Goal: Task Accomplishment & Management: Manage account settings

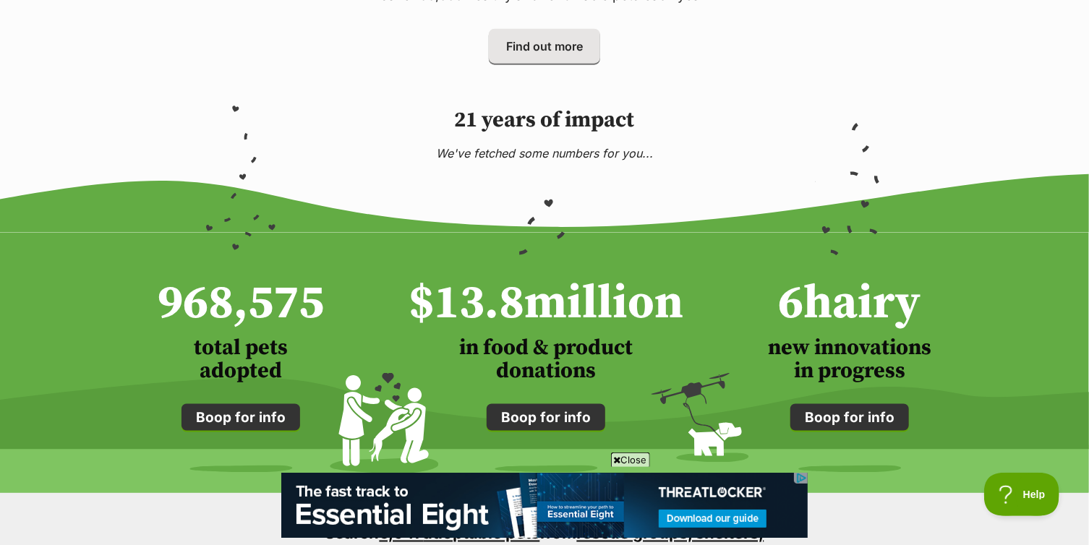
scroll to position [928, 0]
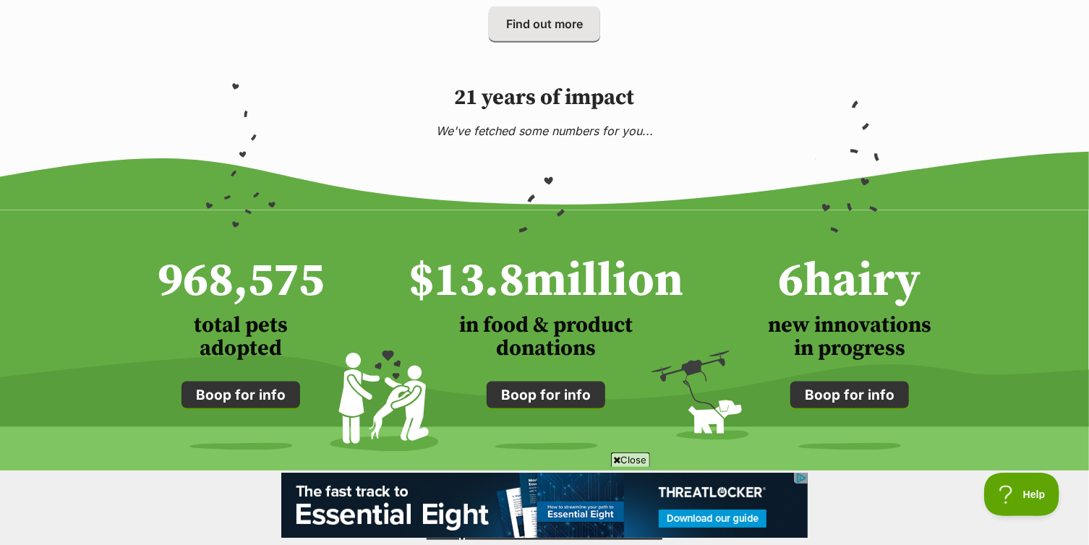
click at [623, 459] on span "Close" at bounding box center [630, 460] width 39 height 14
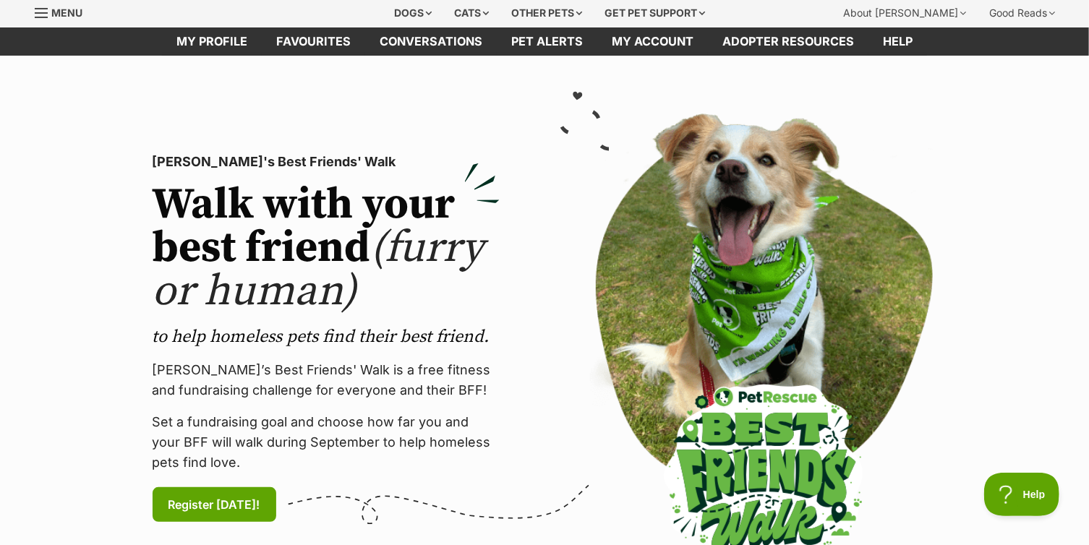
scroll to position [0, 0]
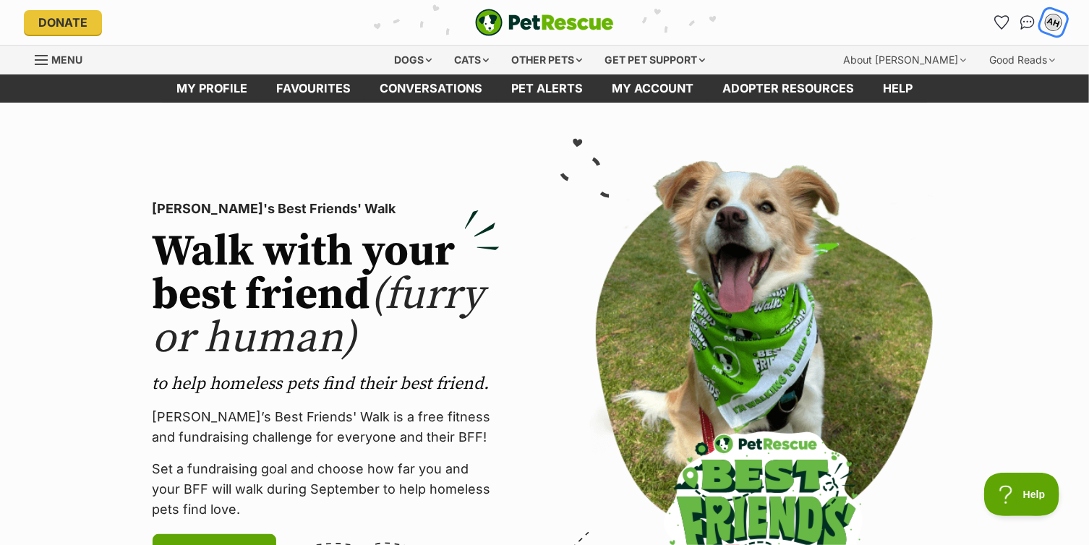
click at [1049, 29] on div "AH" at bounding box center [1054, 23] width 22 height 22
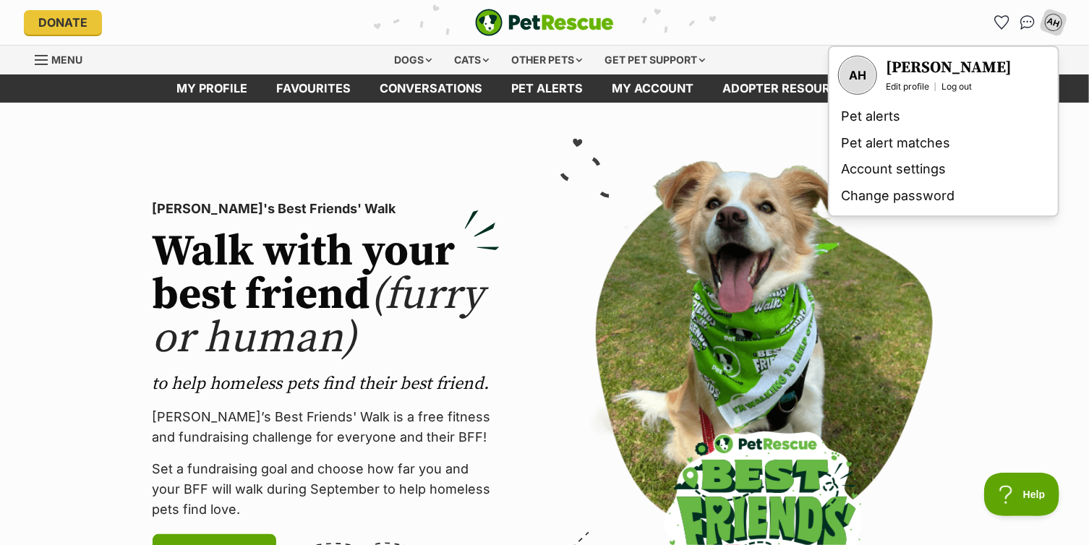
click at [917, 78] on div "Akane Hatai Edit profile Log out" at bounding box center [949, 75] width 126 height 35
click at [914, 85] on link "Edit profile" at bounding box center [907, 87] width 43 height 12
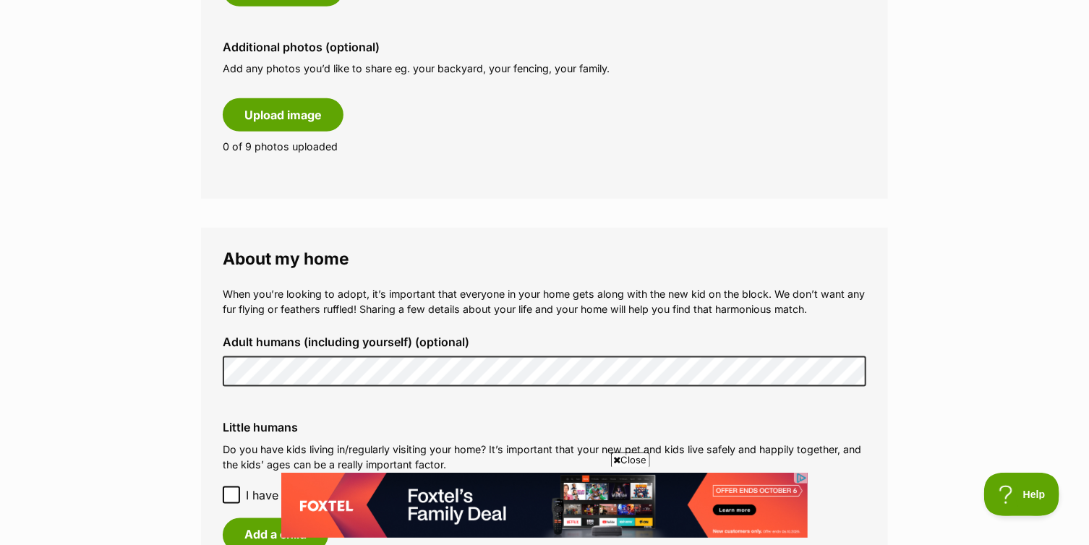
scroll to position [838, 0]
click at [631, 456] on span "Close" at bounding box center [630, 460] width 39 height 14
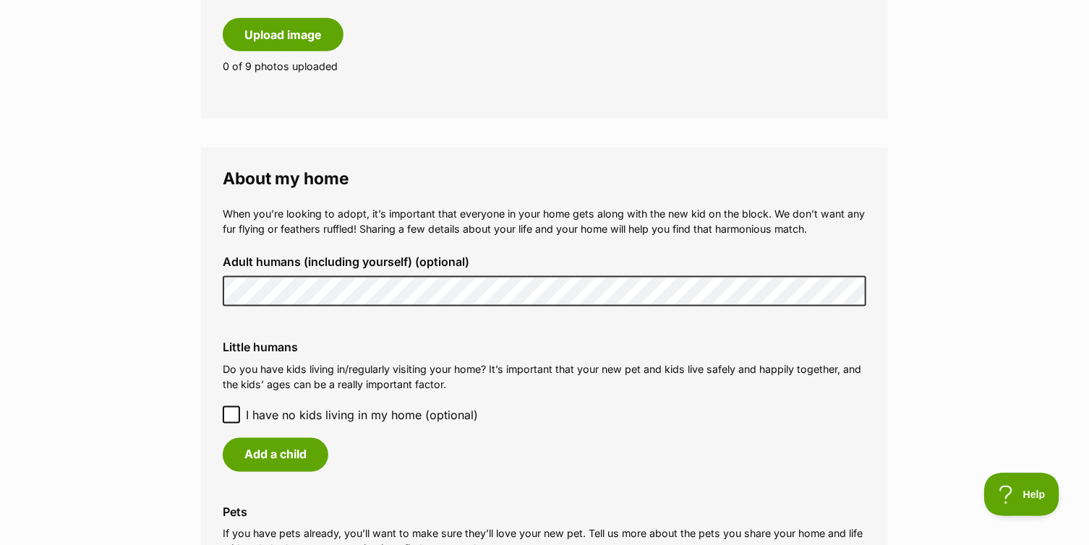
scroll to position [1005, 0]
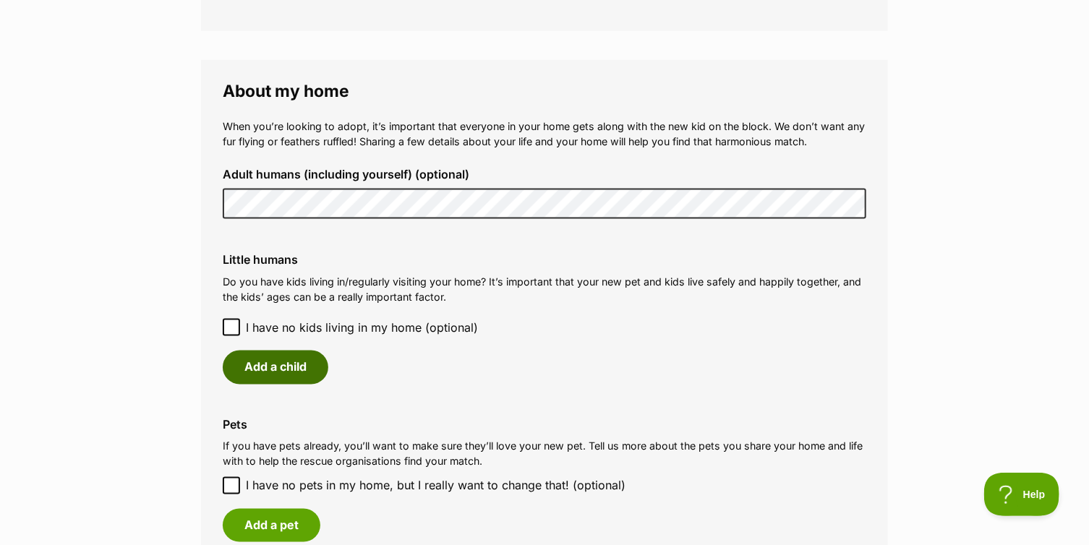
click at [296, 374] on button "Add a child" at bounding box center [276, 367] width 106 height 33
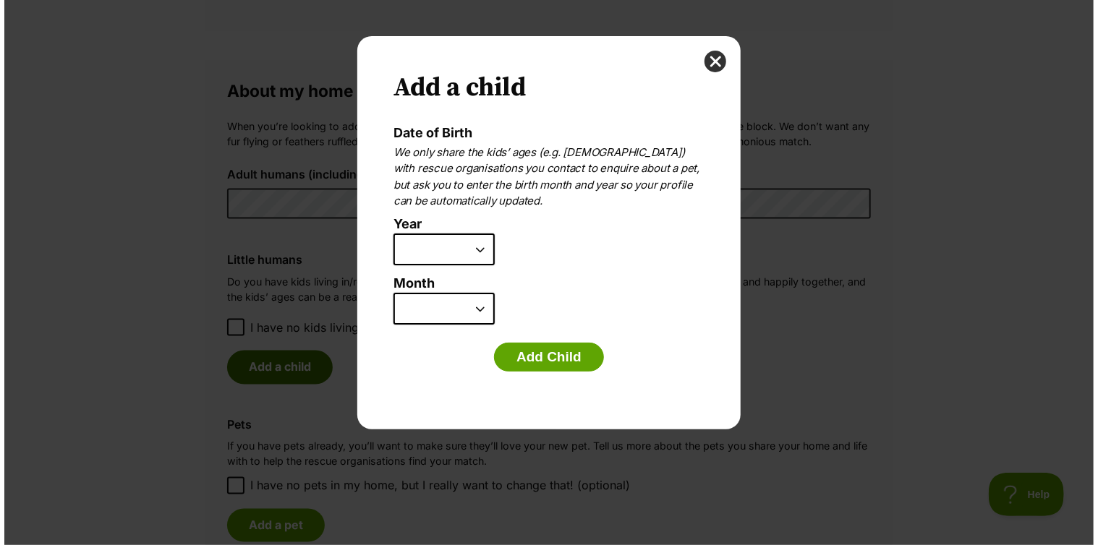
scroll to position [0, 0]
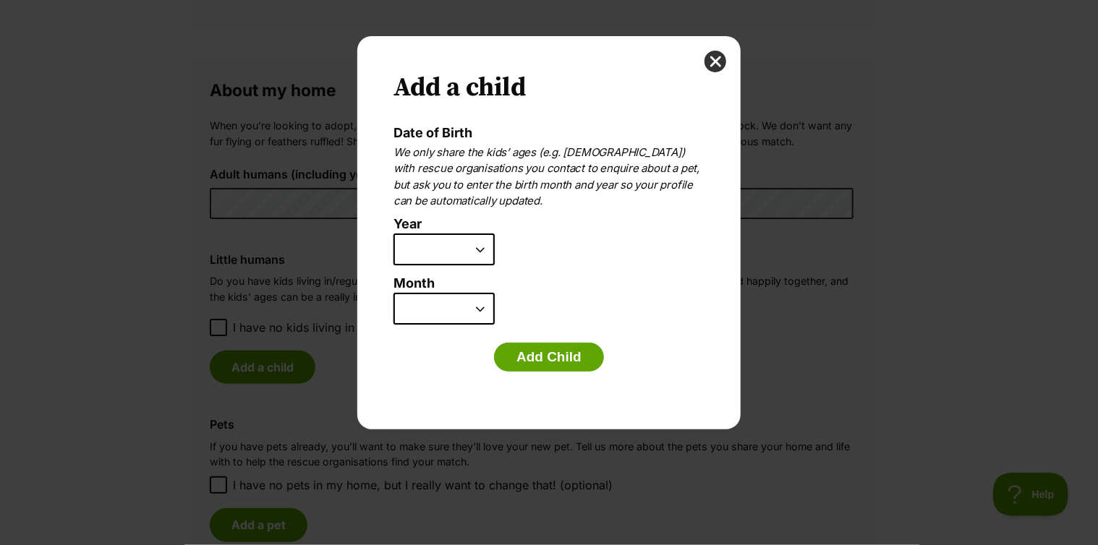
click at [486, 241] on select "2025 2024 2023 2022 2021 2020 2019 2018 2017 2016 2015 2014 2013 2012 2011 2010…" at bounding box center [443, 250] width 101 height 32
select select "2013"
click at [393, 234] on select "2025 2024 2023 2022 2021 2020 2019 2018 2017 2016 2015 2014 2013 2012 2011 2010…" at bounding box center [443, 250] width 101 height 32
click at [476, 317] on select "January February March April May June July August September October November De…" at bounding box center [443, 309] width 101 height 32
select select "2"
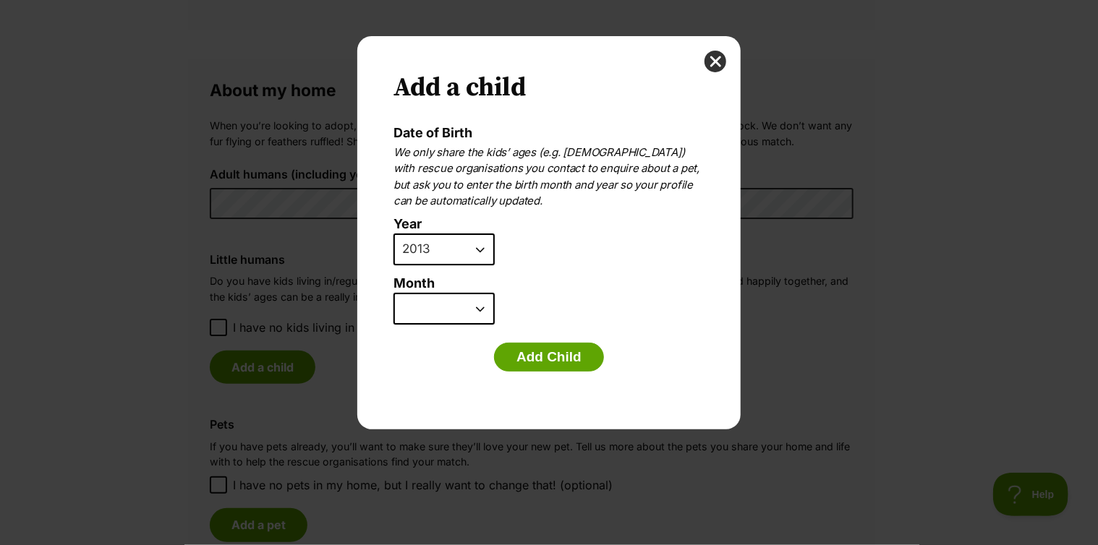
click at [393, 293] on select "January February March April May June July August September October November De…" at bounding box center [443, 309] width 101 height 32
click at [521, 350] on button "Add Child" at bounding box center [549, 357] width 110 height 29
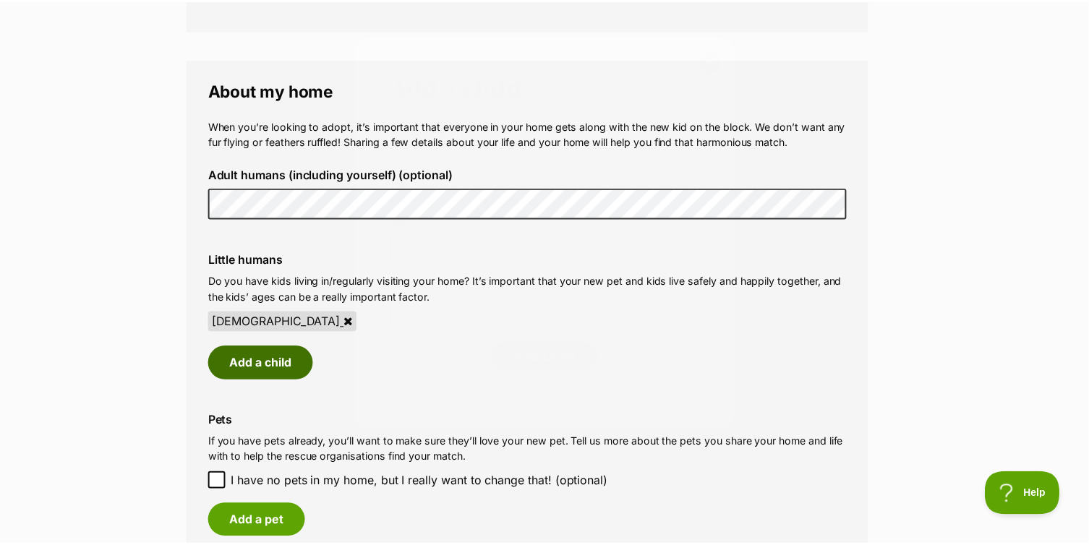
scroll to position [1005, 0]
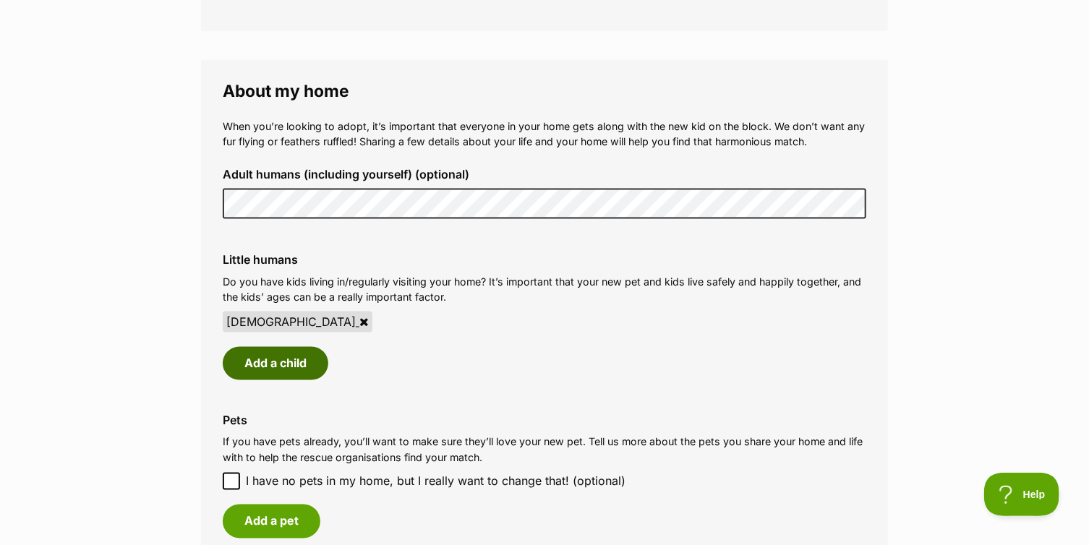
click at [282, 364] on button "Add a child" at bounding box center [276, 363] width 106 height 33
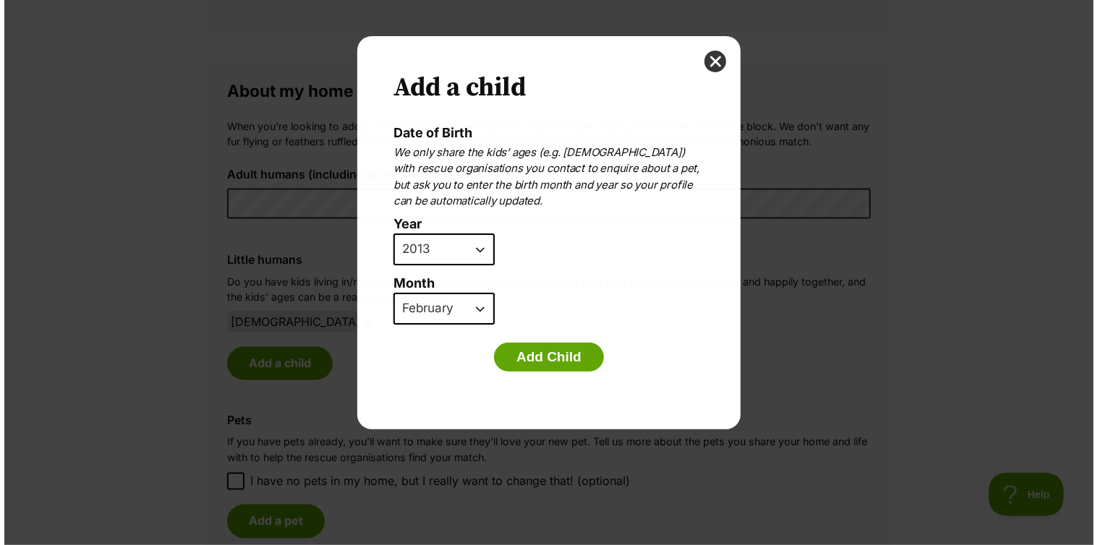
scroll to position [0, 0]
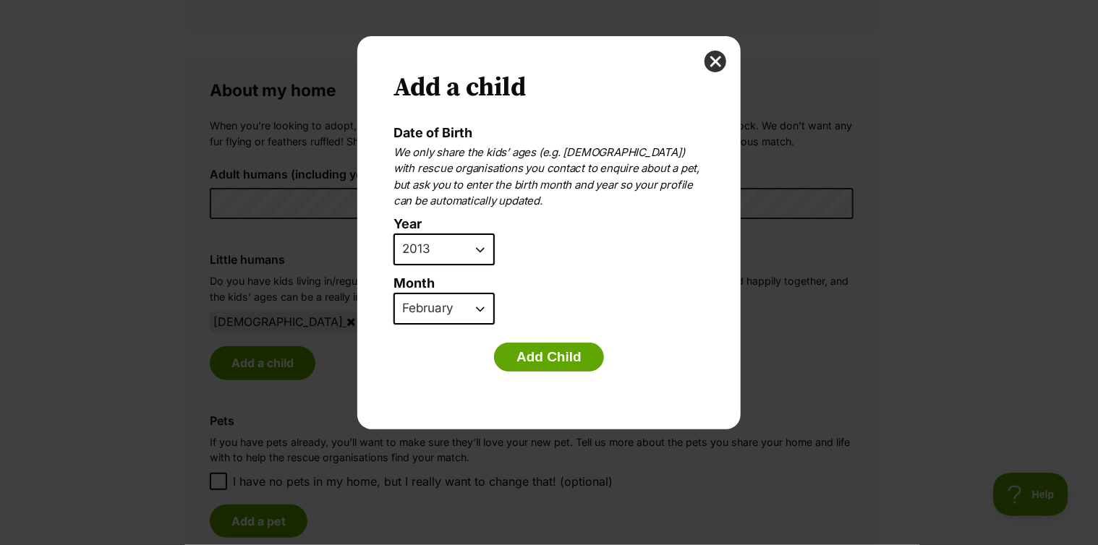
click at [469, 252] on select "2025 2024 2023 2022 2021 2020 2019 2018 2017 2016 2015 2014 2013 2012 2011 2010…" at bounding box center [443, 250] width 101 height 32
select select "2014"
click at [393, 234] on select "2025 2024 2023 2022 2021 2020 2019 2018 2017 2016 2015 2014 2013 2012 2011 2010…" at bounding box center [443, 250] width 101 height 32
click at [475, 304] on select "January February March April May June July August September October November De…" at bounding box center [443, 309] width 101 height 32
select select "10"
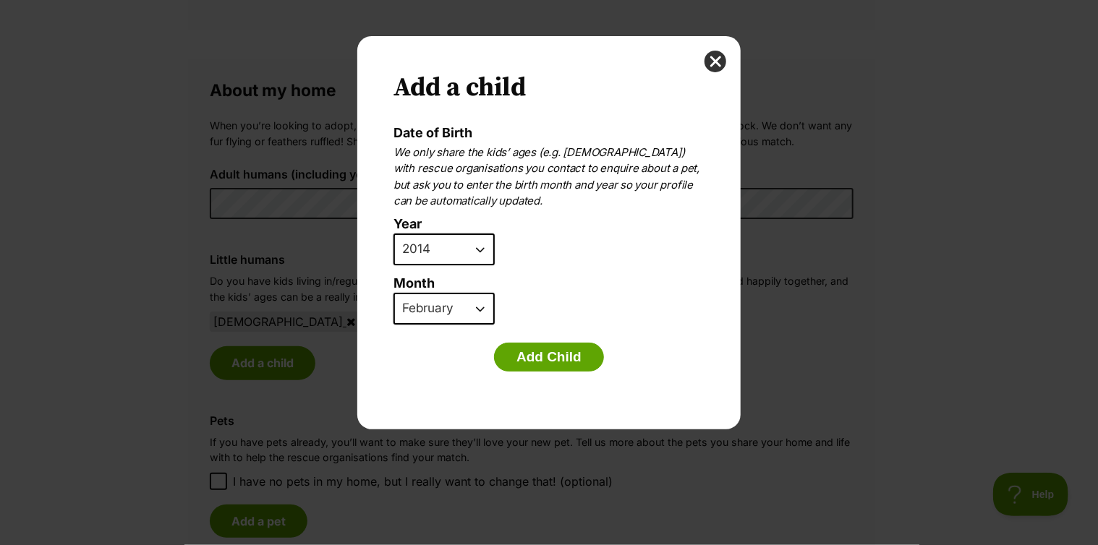
click at [393, 293] on select "January February March April May June July August September October November De…" at bounding box center [443, 309] width 101 height 32
click at [526, 359] on button "Add Child" at bounding box center [549, 357] width 110 height 29
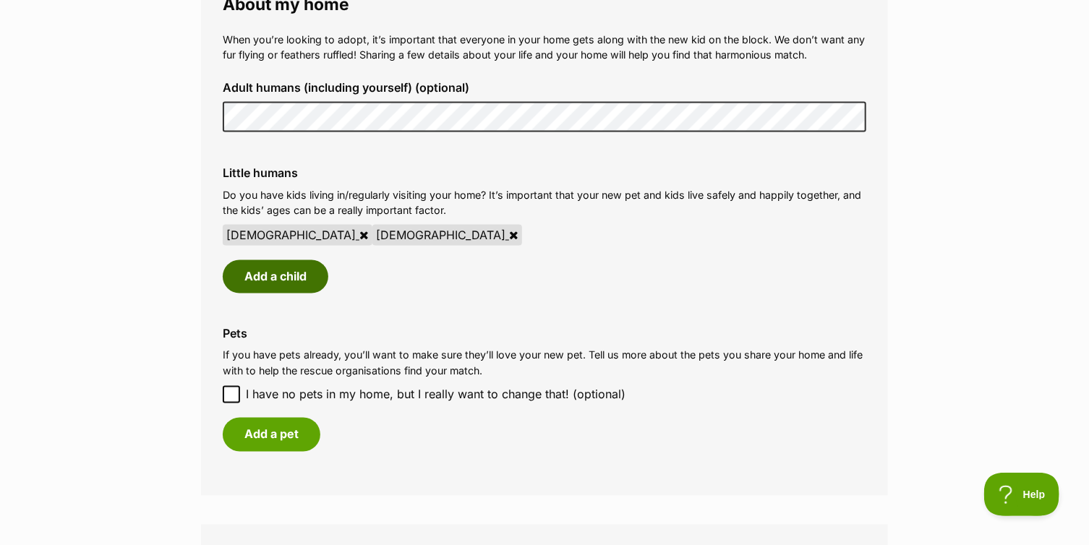
scroll to position [1103, 0]
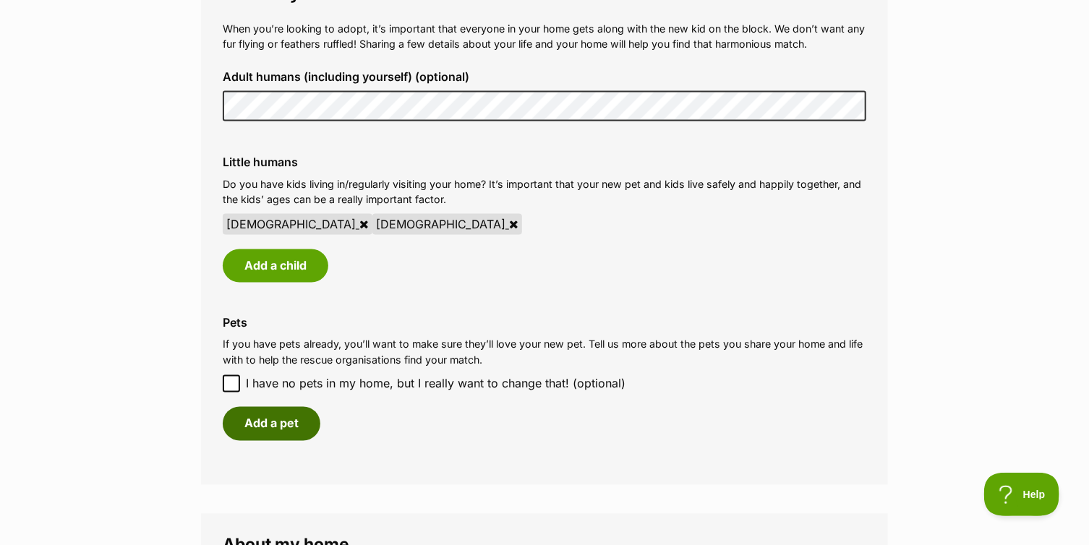
click at [270, 426] on button "Add a pet" at bounding box center [272, 423] width 98 height 33
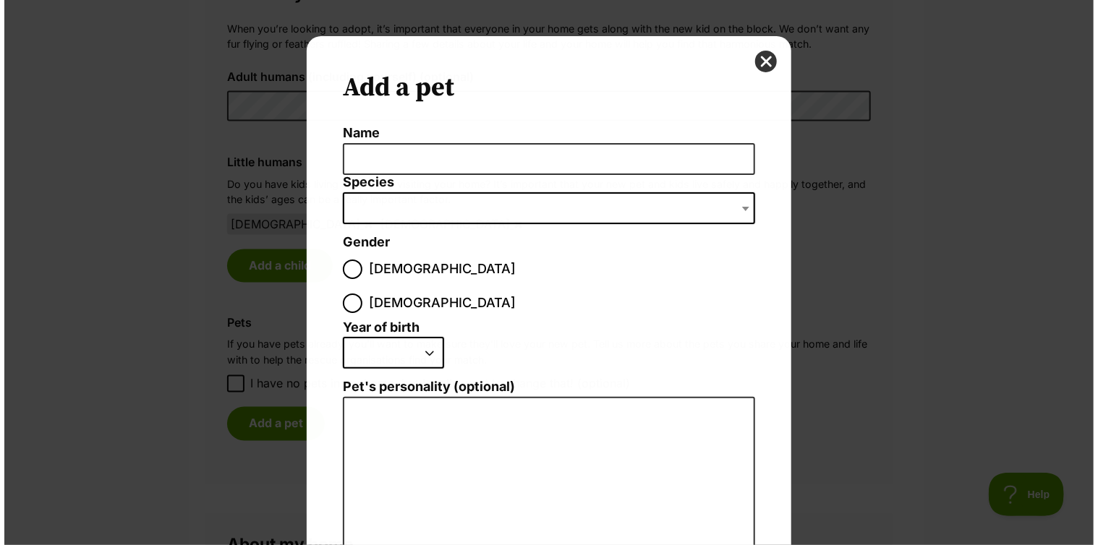
scroll to position [0, 0]
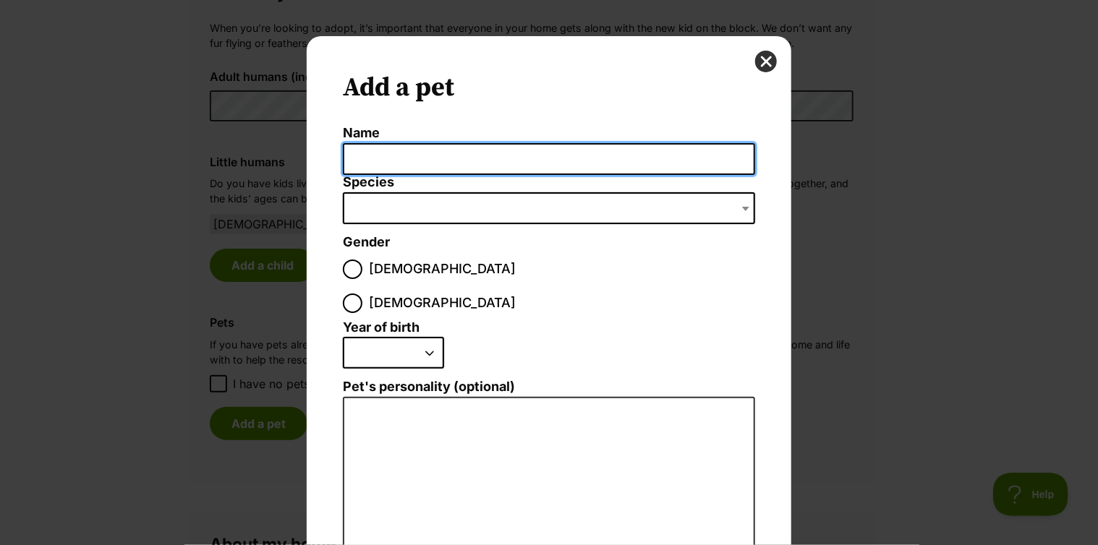
click at [385, 175] on label "Species" at bounding box center [549, 182] width 412 height 15
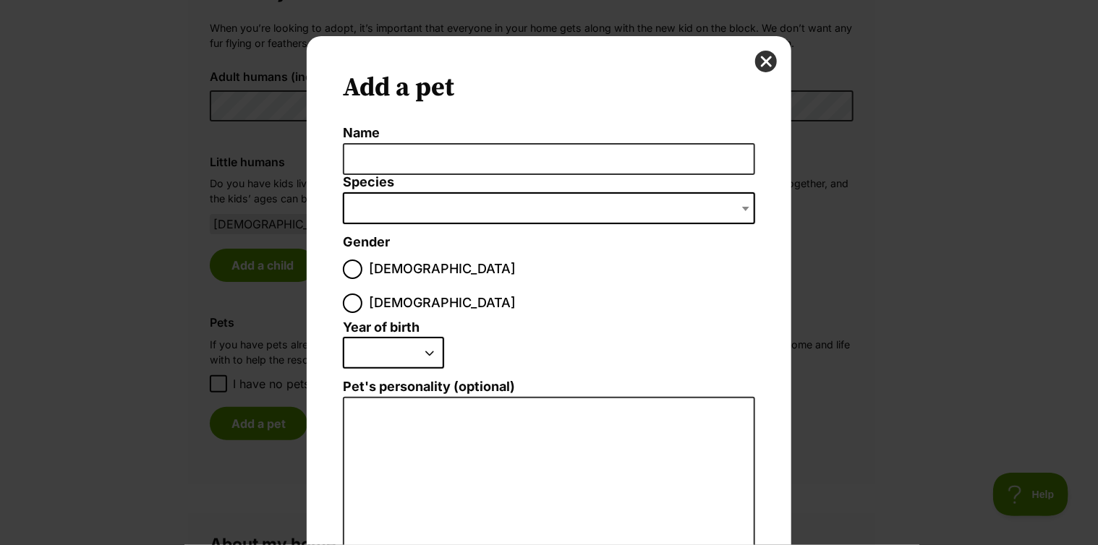
click at [344, 192] on select "Bird Cat Dog Farm Animal Ferret Guinea Pig Horse Rabbit Reptile" at bounding box center [343, 192] width 1 height 1
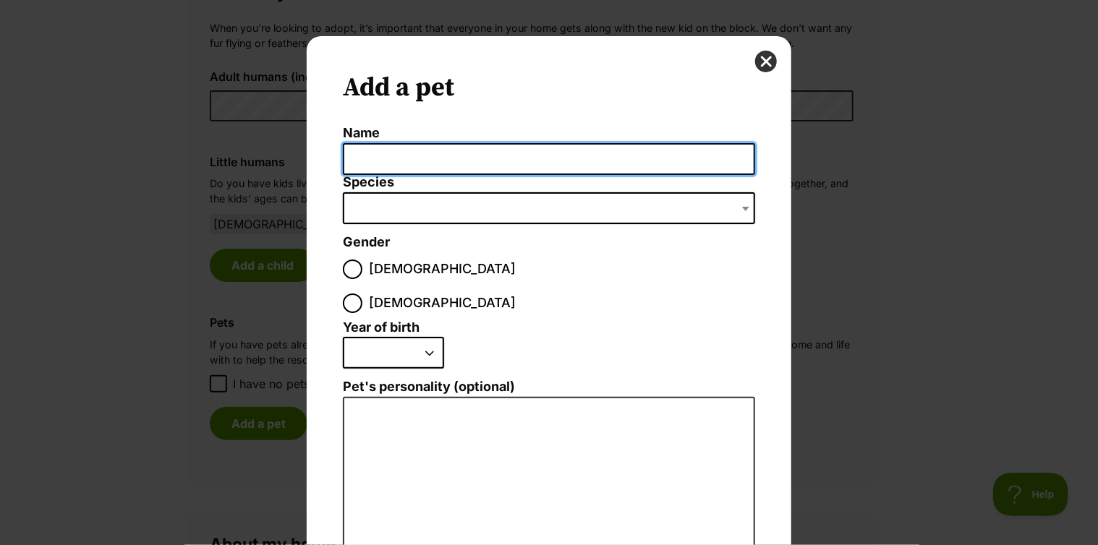
click at [386, 171] on input "Name" at bounding box center [549, 159] width 412 height 33
type input "A"
type input "Ska"
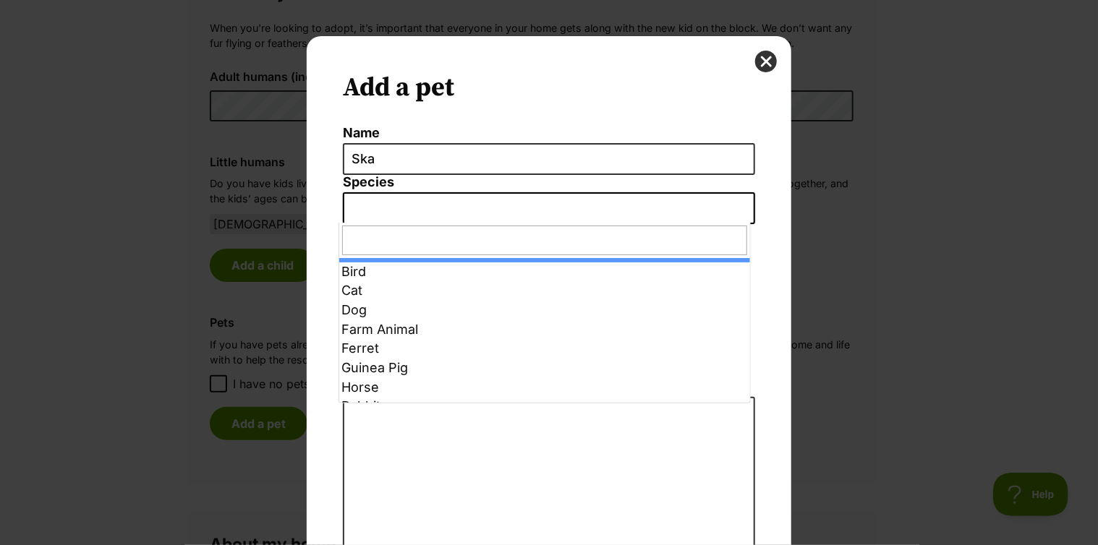
click at [398, 202] on span "Dialog Window - Close (Press escape to close)" at bounding box center [549, 208] width 412 height 32
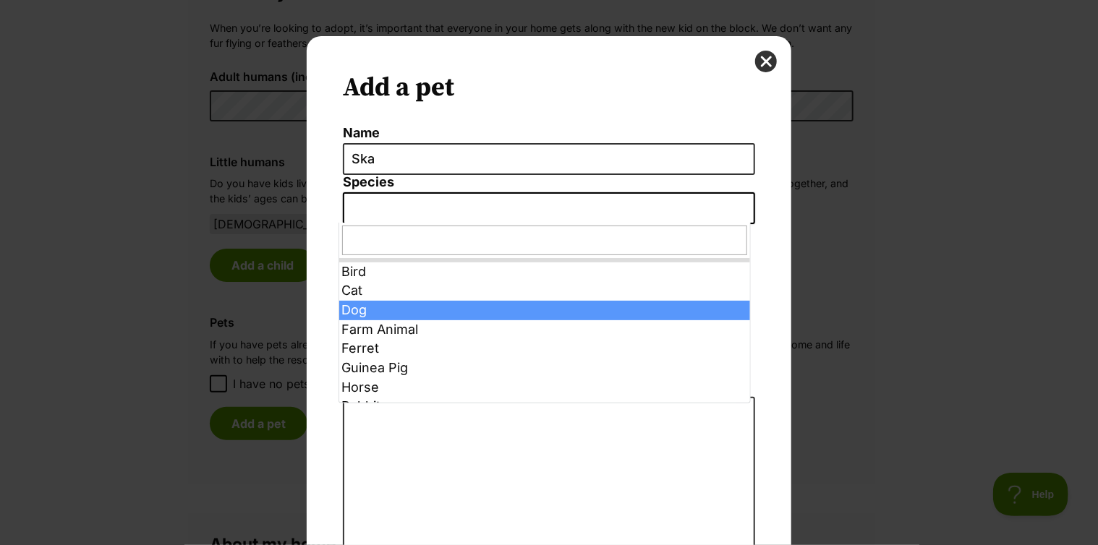
select select "1"
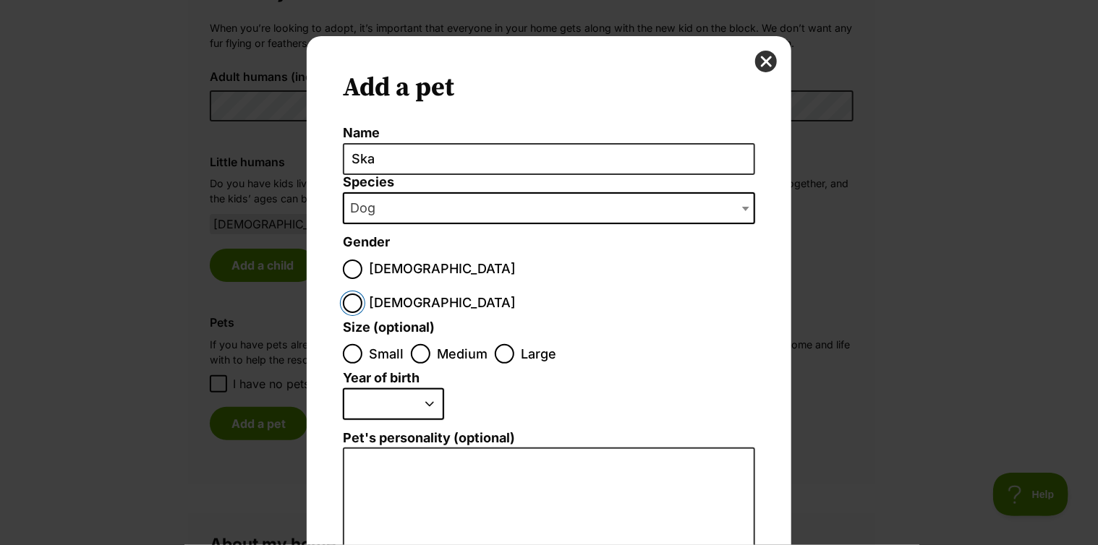
click at [362, 294] on input "Female" at bounding box center [353, 304] width 20 height 20
radio input "true"
click at [495, 344] on input "Large" at bounding box center [505, 354] width 20 height 20
radio input "true"
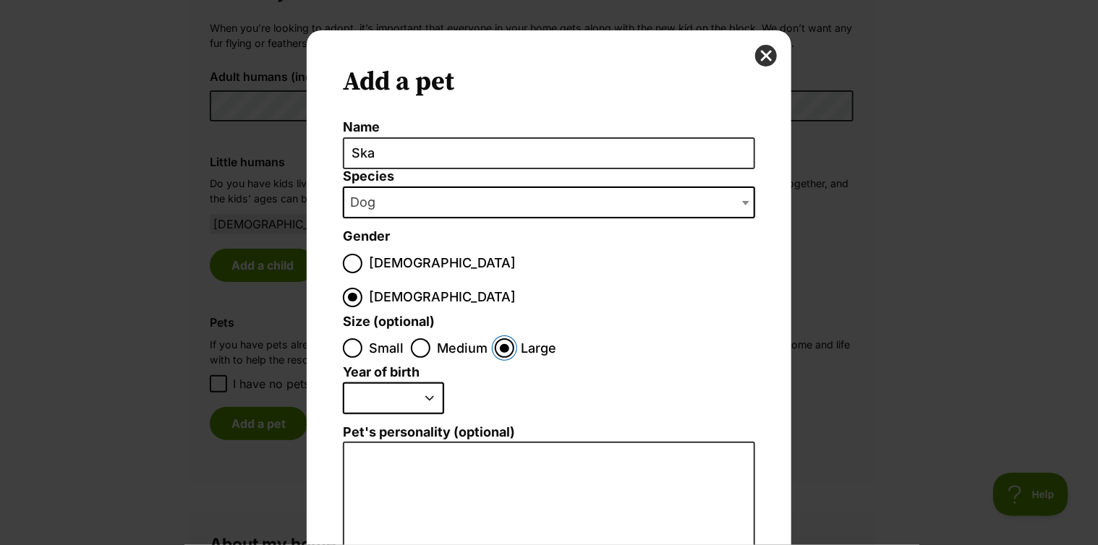
scroll to position [7, 0]
click at [419, 338] on input "Medium" at bounding box center [421, 348] width 20 height 20
radio input "true"
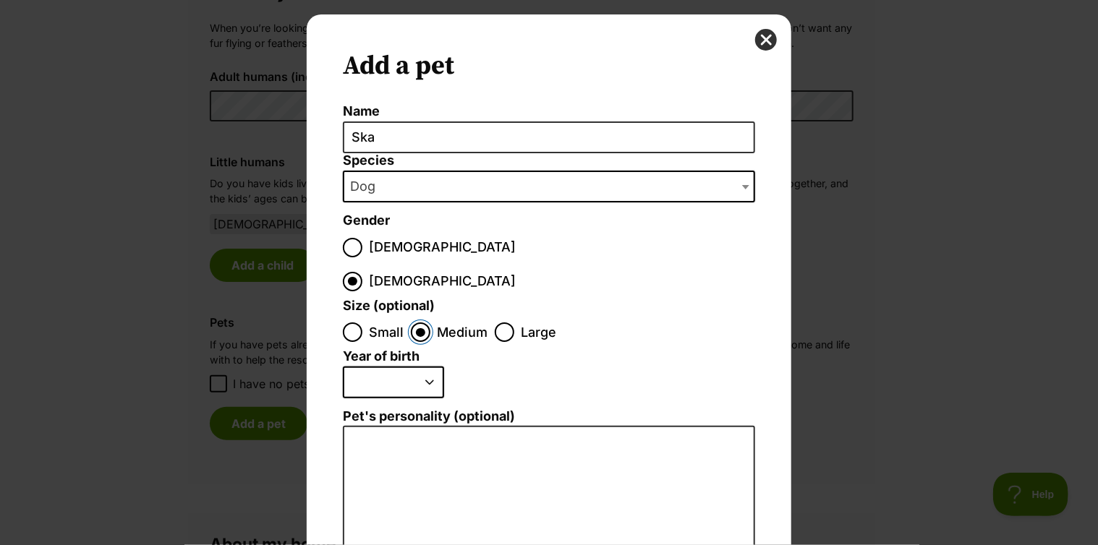
scroll to position [22, 0]
click at [424, 366] on select "2025 2024 2023 2022 2021 2020 2019 2018 2017 2016 2015 2014 2013 2012 2011 2010…" at bounding box center [393, 382] width 101 height 32
select select "2017"
click at [343, 366] on select "2025 2024 2023 2022 2021 2020 2019 2018 2017 2016 2015 2014 2013 2012 2011 2010…" at bounding box center [393, 382] width 101 height 32
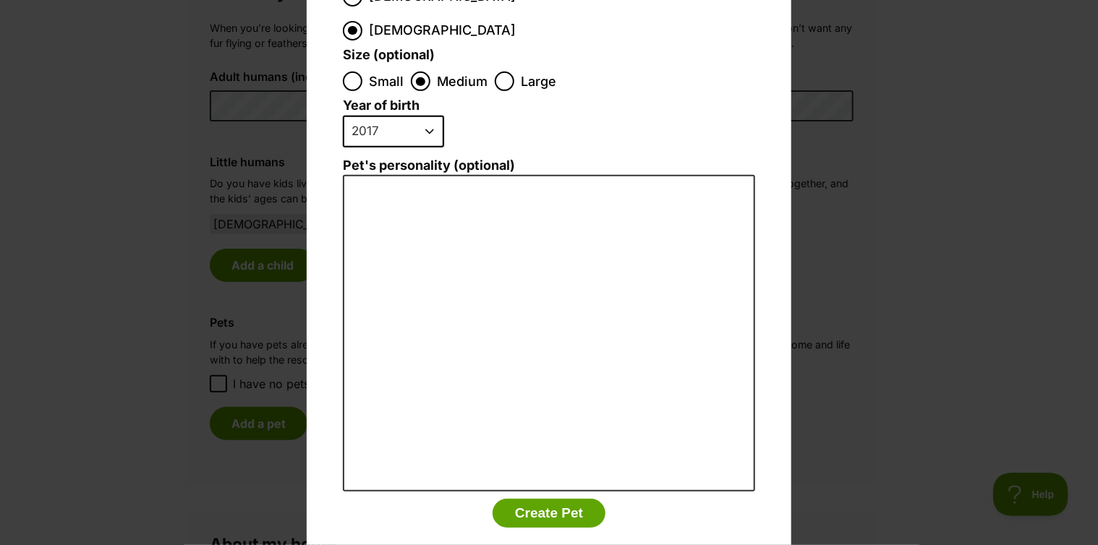
scroll to position [278, 0]
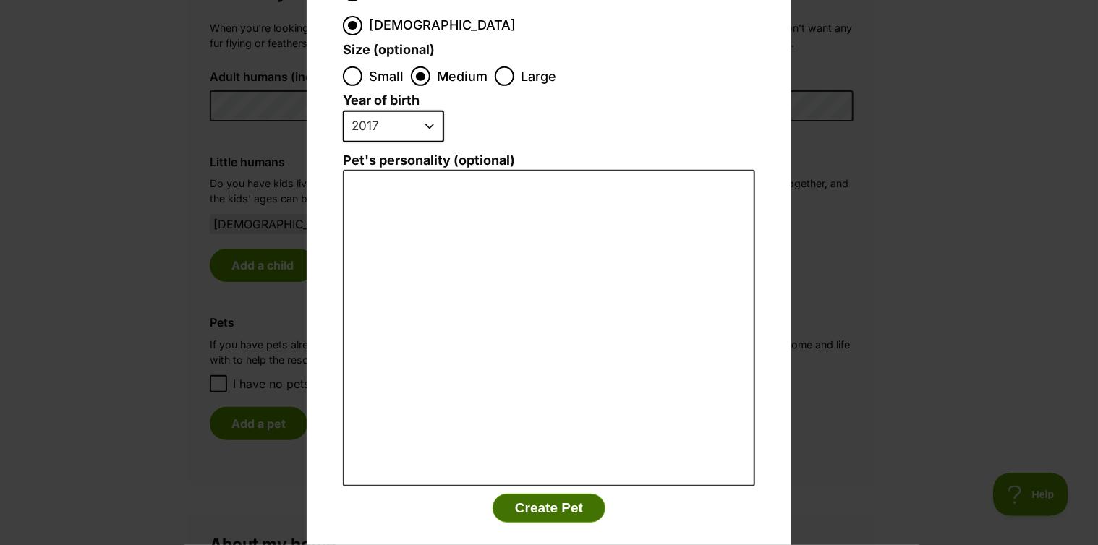
click at [533, 494] on button "Create Pet" at bounding box center [548, 508] width 113 height 29
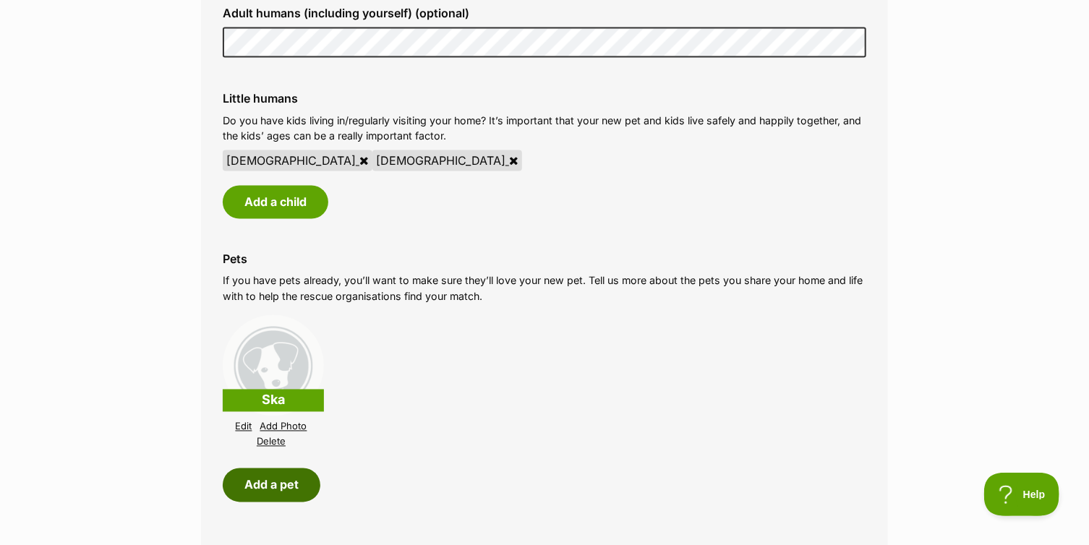
scroll to position [1169, 0]
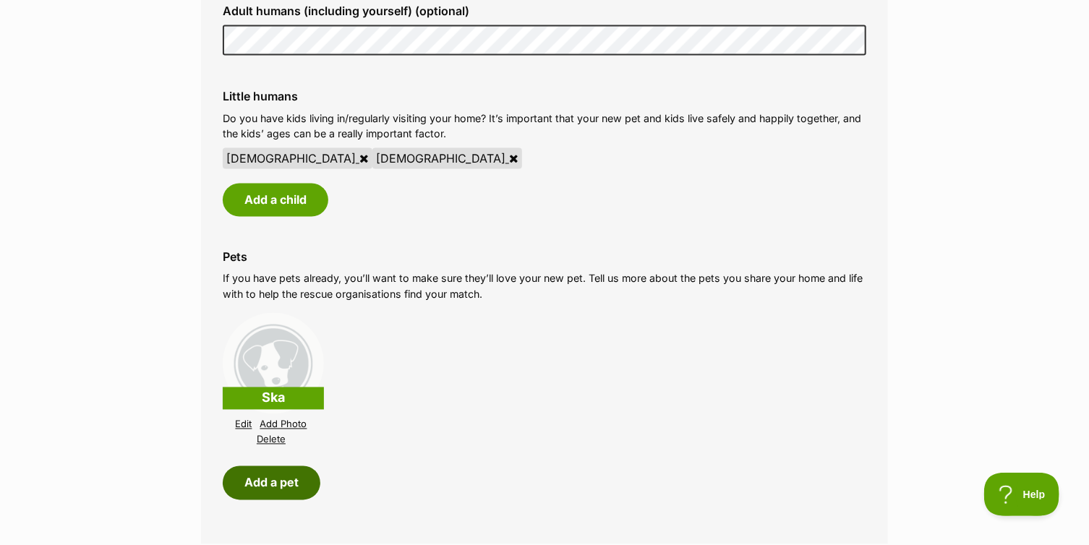
click at [286, 478] on button "Add a pet" at bounding box center [272, 482] width 98 height 33
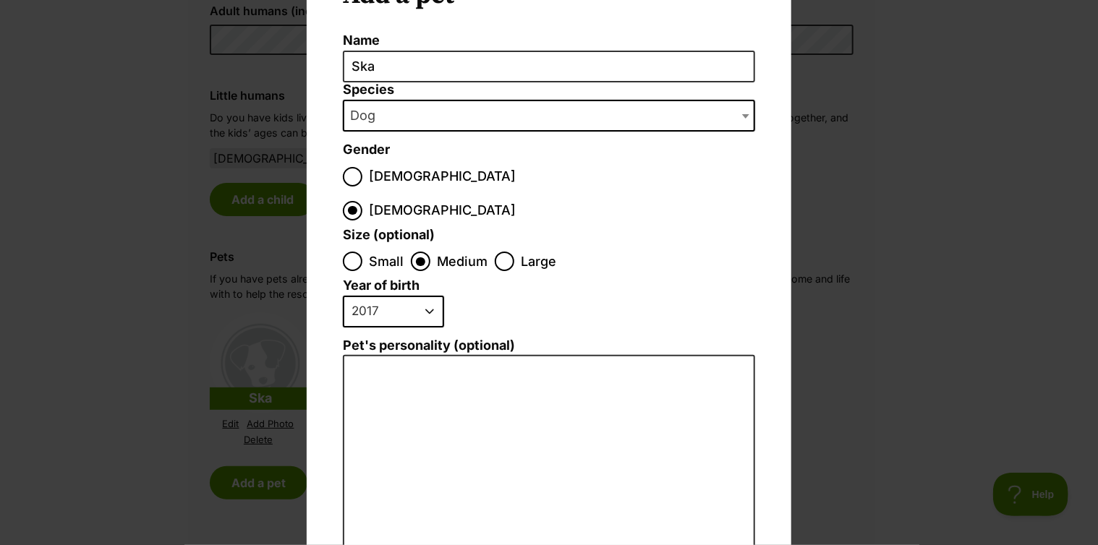
scroll to position [0, 0]
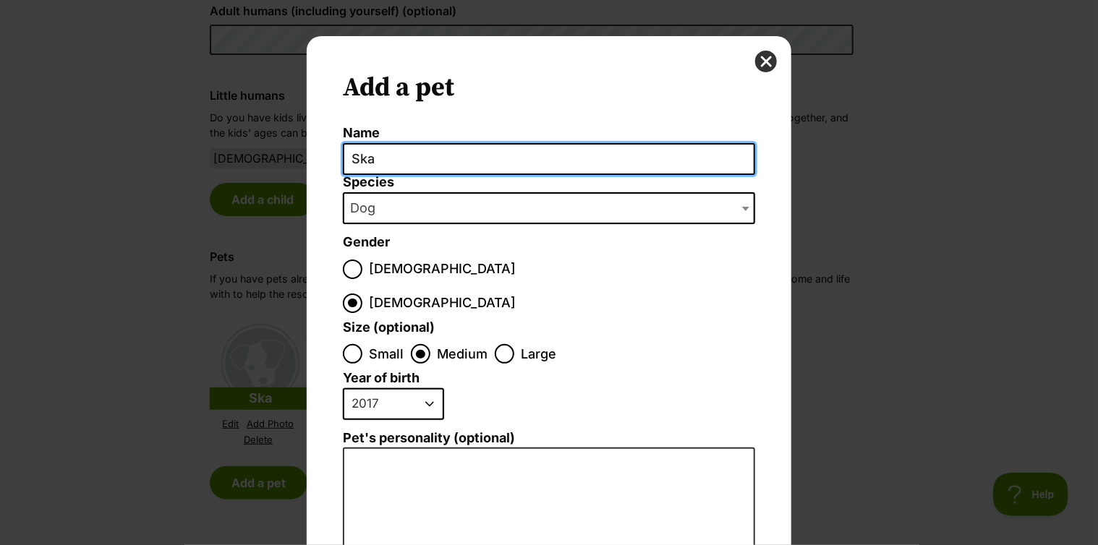
drag, startPoint x: 422, startPoint y: 165, endPoint x: 329, endPoint y: 163, distance: 92.6
click at [329, 163] on div "Add a pet Name Ska Species Bird Cat Dog Farm Animal Ferret Guinea Pig Horse Rab…" at bounding box center [549, 447] width 485 height 822
type input "Stalky"
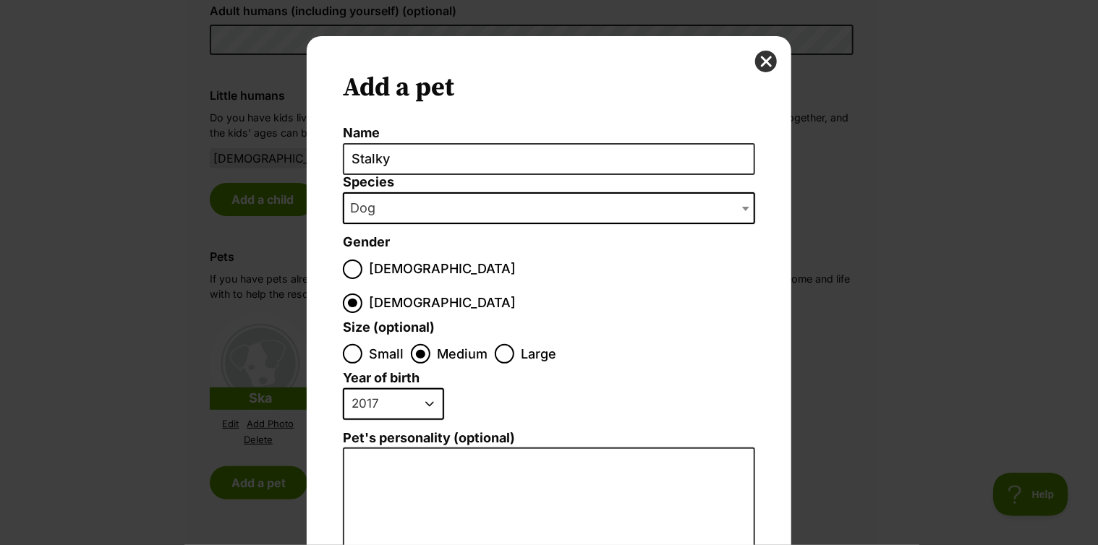
click at [391, 213] on span "Dog" at bounding box center [549, 208] width 412 height 32
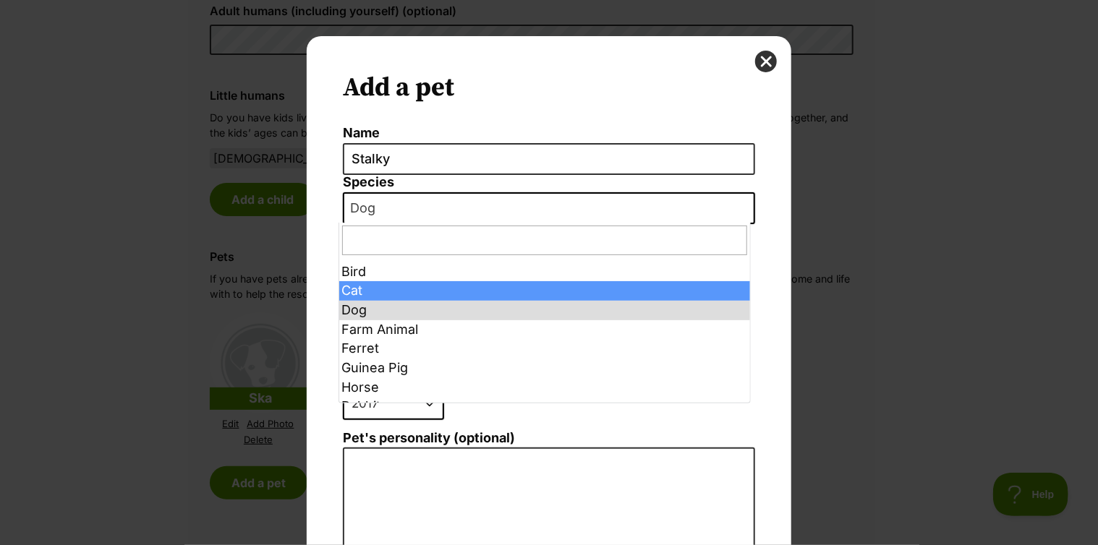
select select "2"
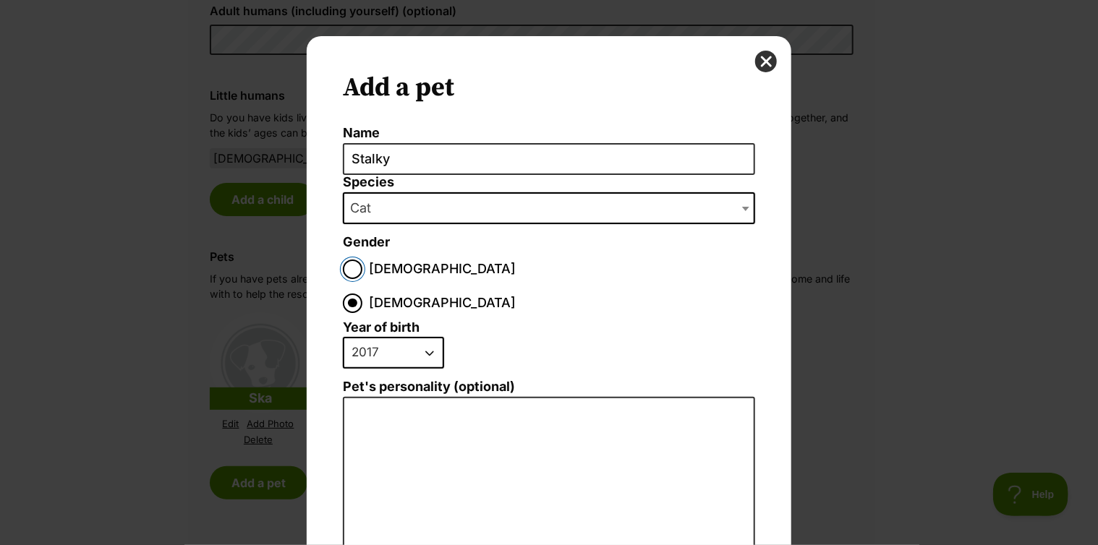
click at [354, 273] on input "Male" at bounding box center [353, 270] width 20 height 20
radio input "true"
click at [382, 337] on select "2025 2024 2023 2022 2021 2020 2019 2018 2017 2016 2015 2014 2013 2012 2011 2010…" at bounding box center [393, 353] width 101 height 32
select select "2006"
click at [343, 337] on select "2025 2024 2023 2022 2021 2020 2019 2018 2017 2016 2015 2014 2013 2012 2011 2010…" at bounding box center [393, 353] width 101 height 32
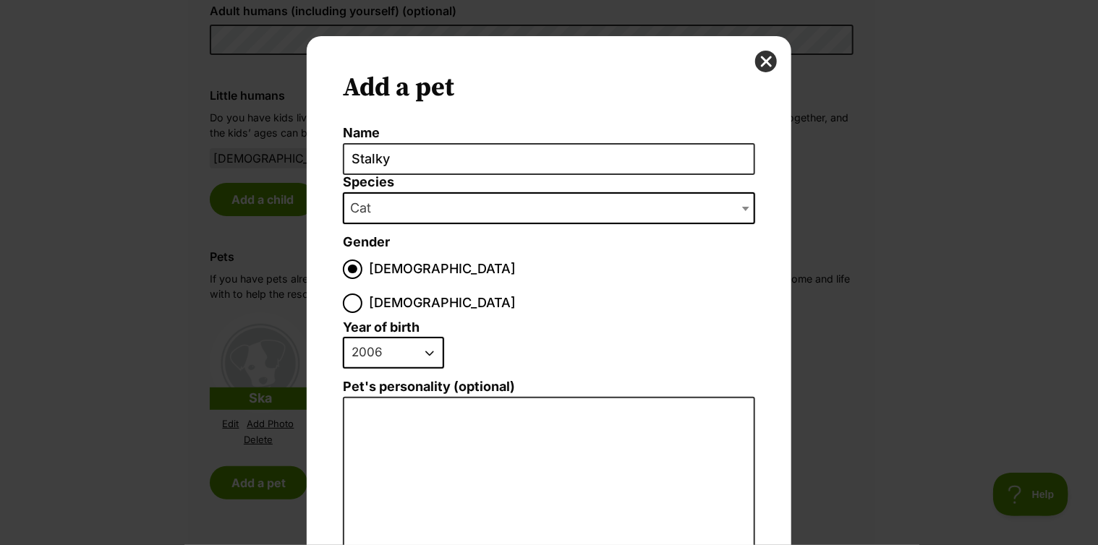
scroll to position [226, 0]
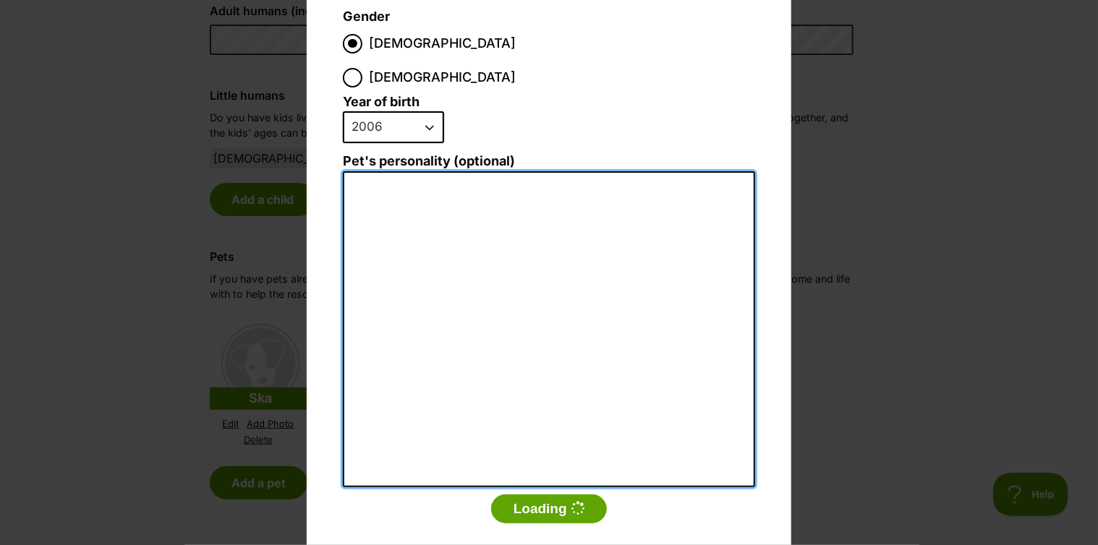
click at [612, 411] on textarea "Pet's personality (optional)" at bounding box center [549, 329] width 412 height 317
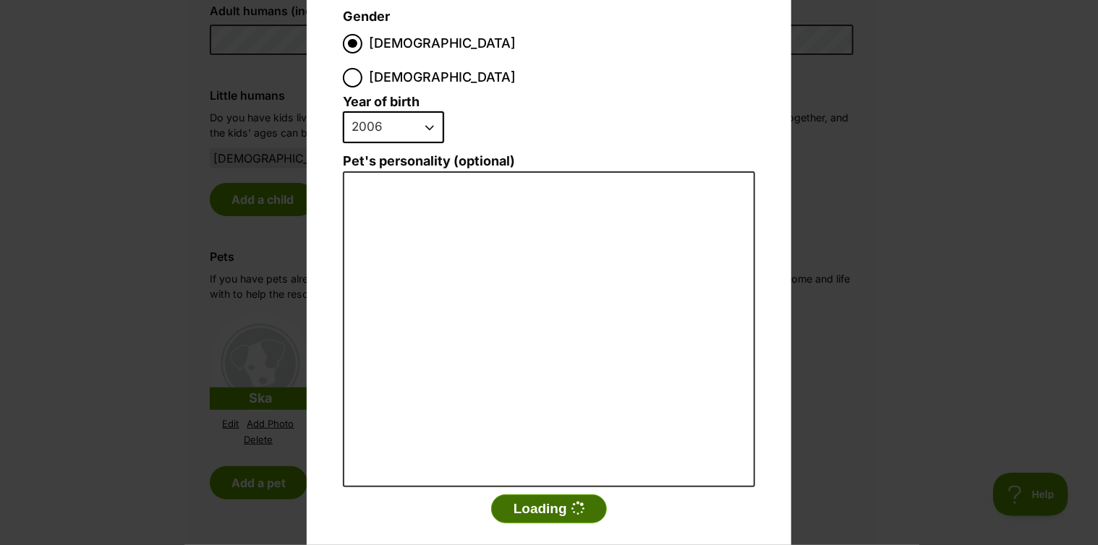
click at [555, 495] on button "Loading" at bounding box center [549, 509] width 116 height 29
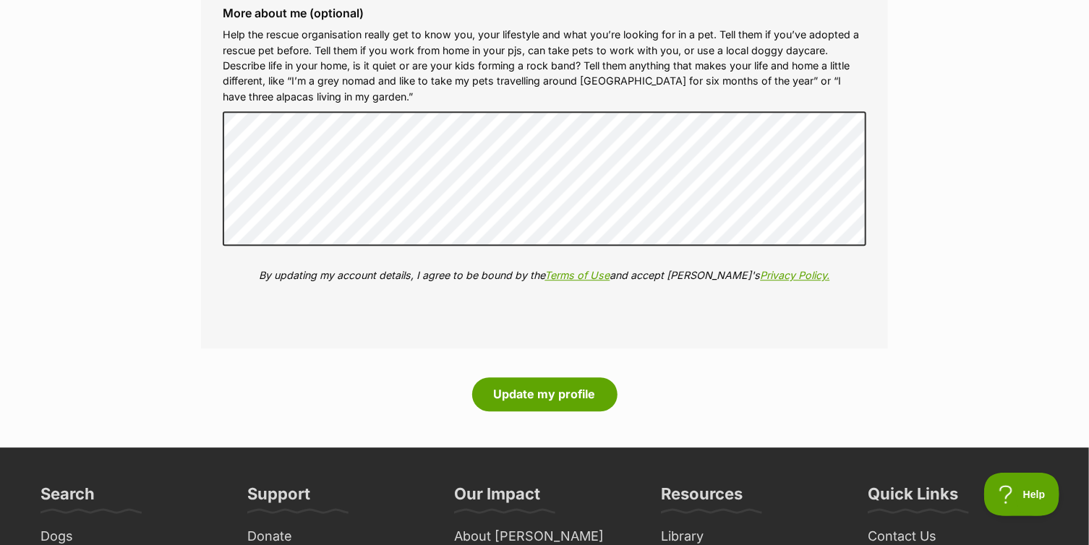
scroll to position [1834, 0]
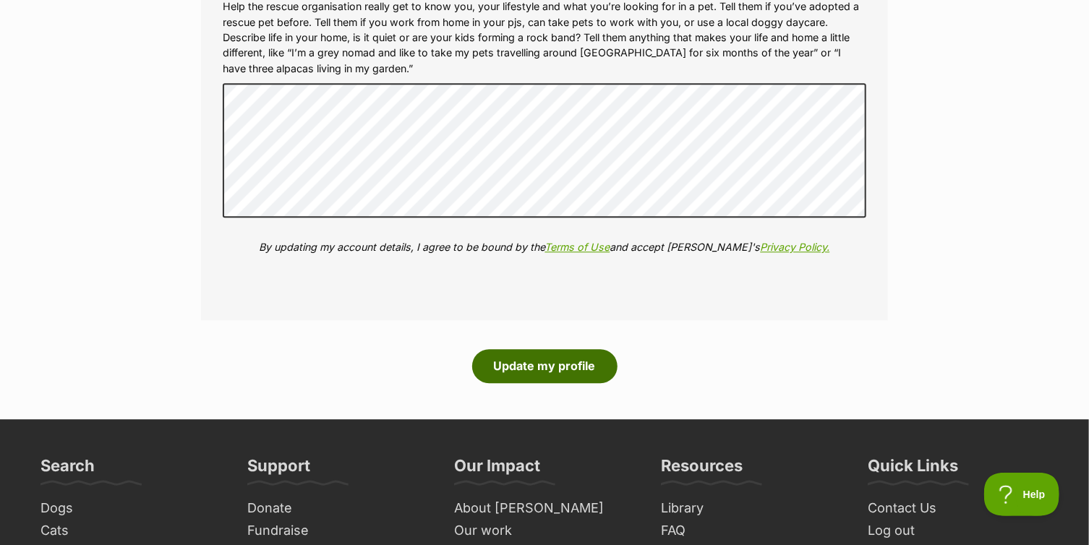
click at [576, 374] on button "Update my profile" at bounding box center [544, 365] width 145 height 33
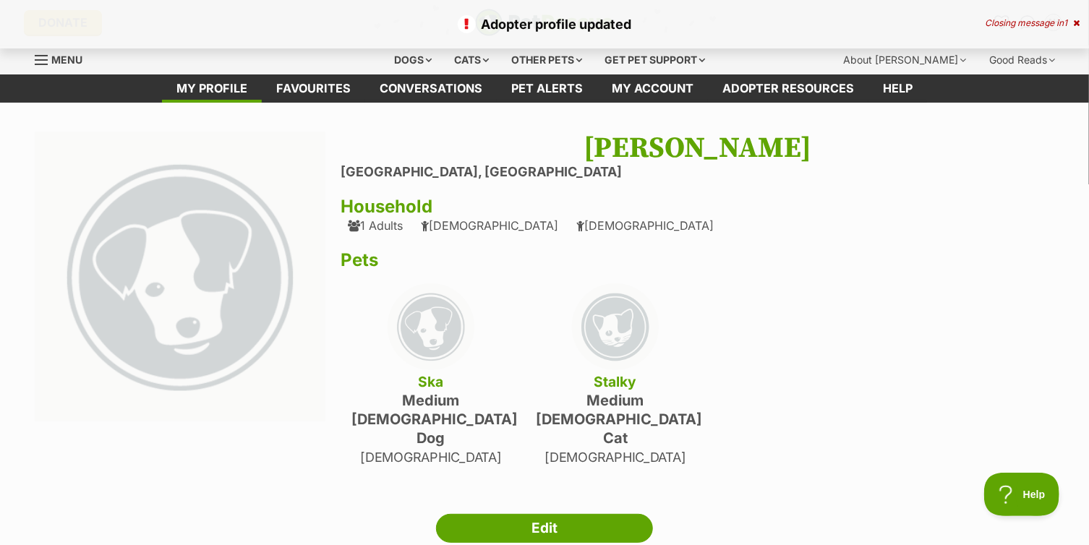
click at [1081, 23] on div "Adopter profile updated Closing message in 1" at bounding box center [544, 24] width 1089 height 48
click at [1080, 22] on icon at bounding box center [1076, 23] width 7 height 9
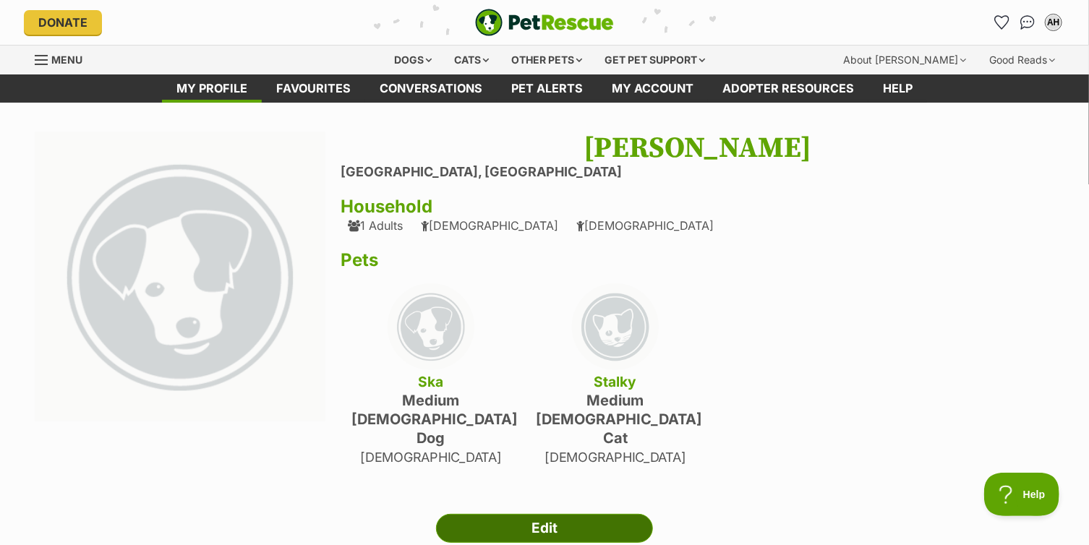
click at [568, 514] on link "Edit" at bounding box center [544, 528] width 217 height 29
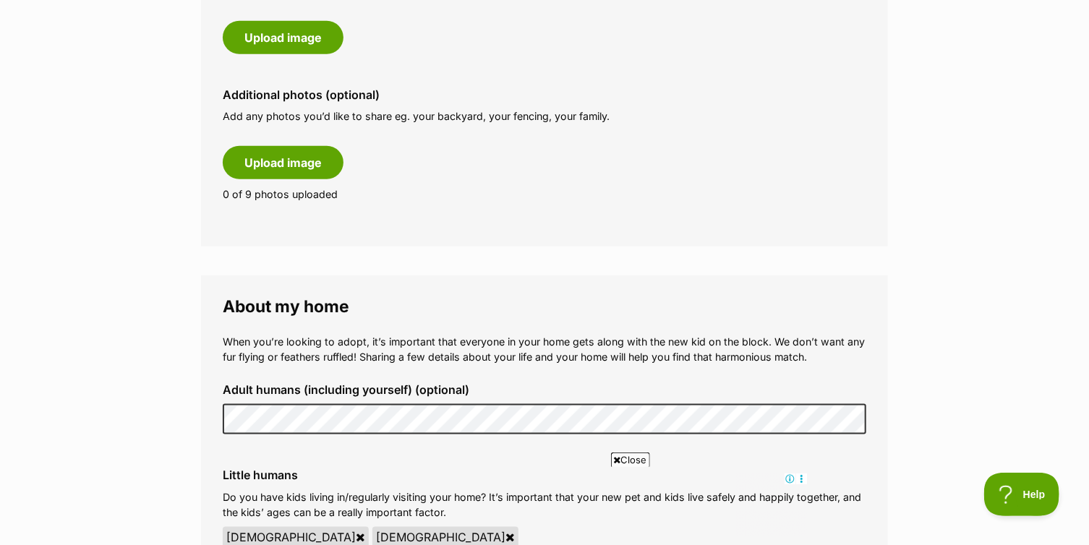
click at [760, 372] on div "Adult humans (including yourself) (optional)" at bounding box center [544, 409] width 667 height 74
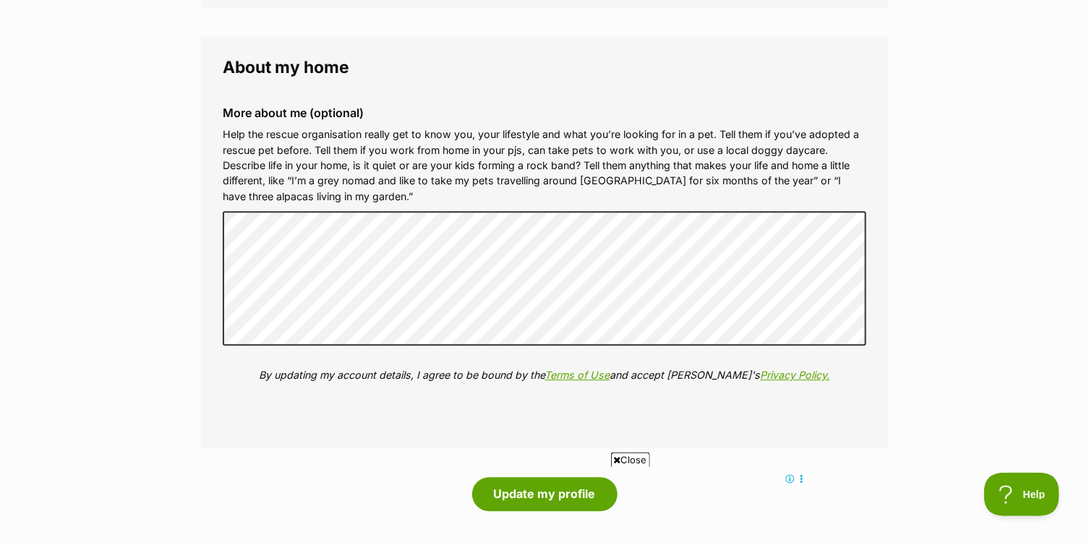
scroll to position [1923, 0]
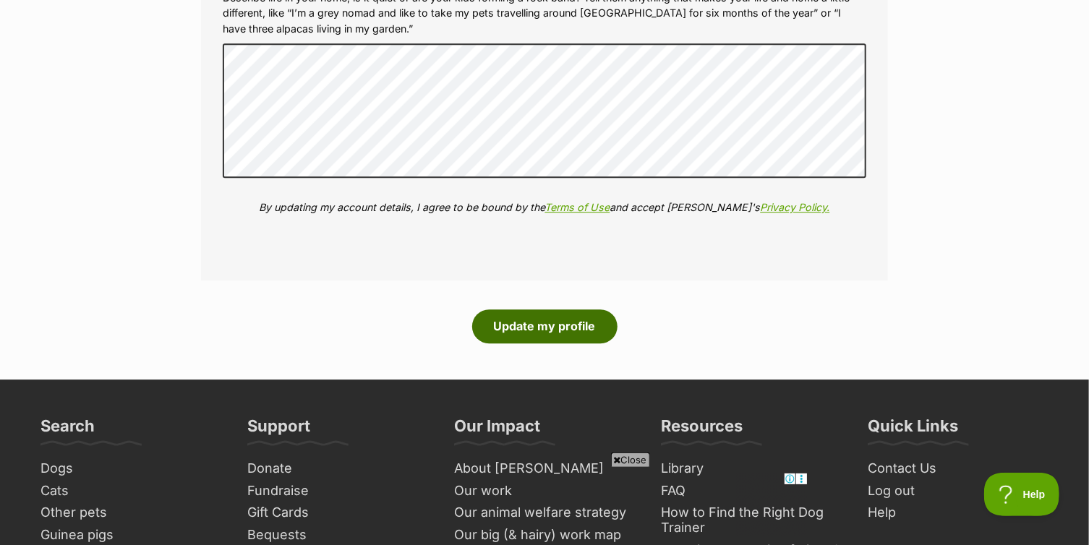
click at [546, 332] on button "Update my profile" at bounding box center [544, 326] width 145 height 33
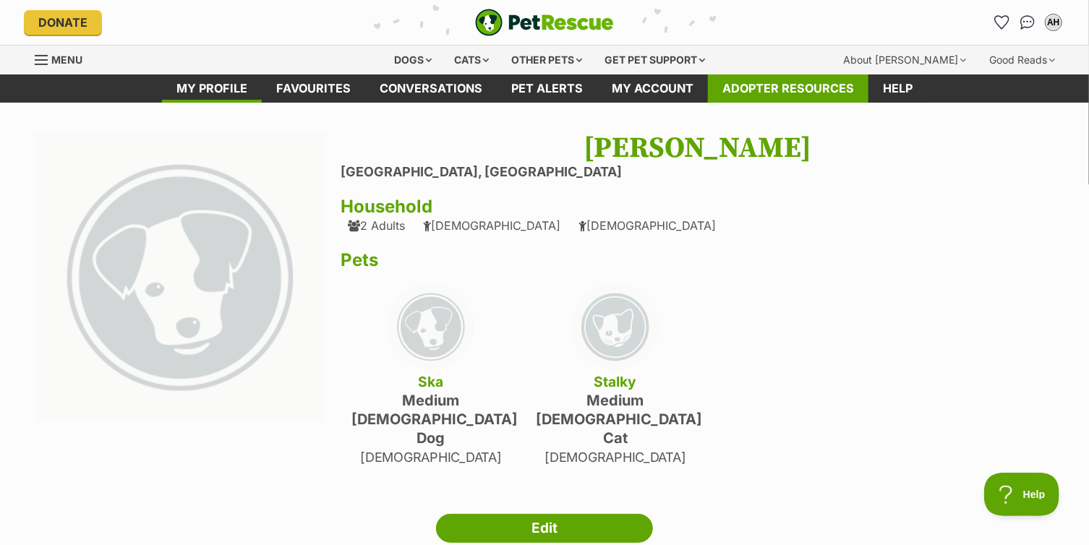
click at [795, 85] on link "Adopter resources" at bounding box center [788, 88] width 161 height 28
